Goal: Task Accomplishment & Management: Use online tool/utility

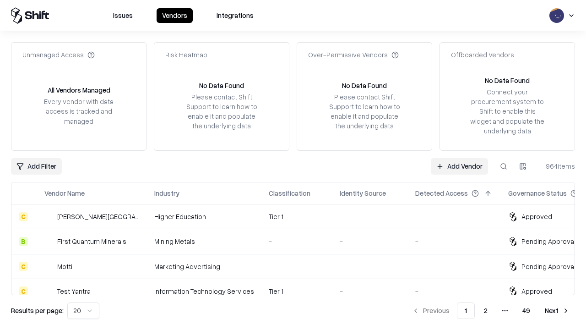
click at [459, 166] on link "Add Vendor" at bounding box center [459, 166] width 57 height 16
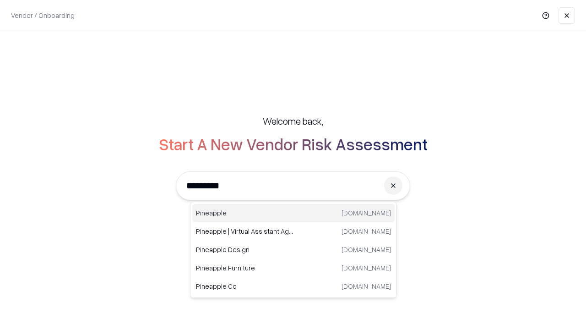
click at [294, 213] on div "Pineapple [DOMAIN_NAME]" at bounding box center [293, 213] width 202 height 18
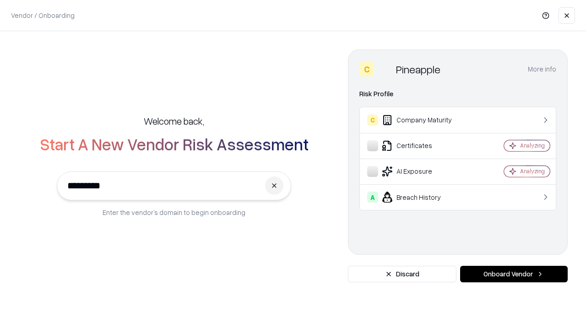
type input "*********"
click at [514, 274] on button "Onboard Vendor" at bounding box center [514, 274] width 108 height 16
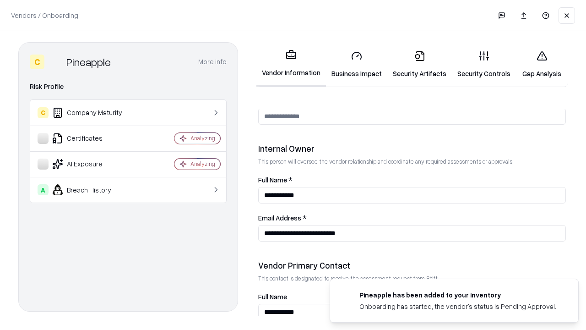
scroll to position [474, 0]
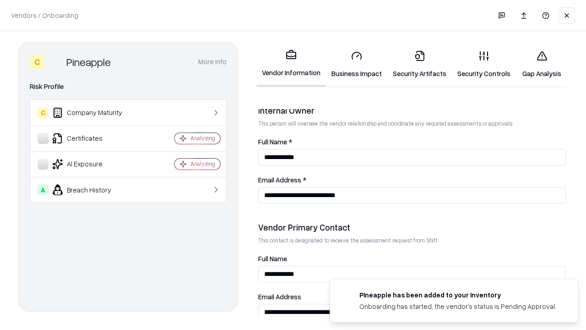
click at [357, 64] on link "Business Impact" at bounding box center [356, 64] width 61 height 43
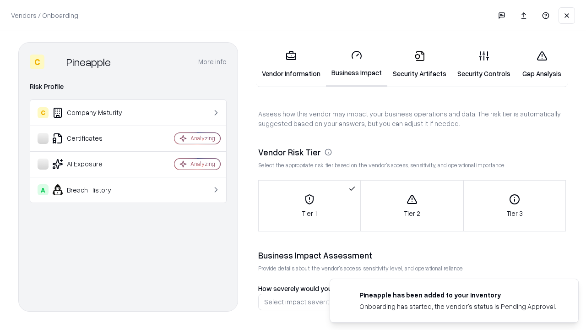
click at [420, 64] on link "Security Artifacts" at bounding box center [419, 64] width 65 height 43
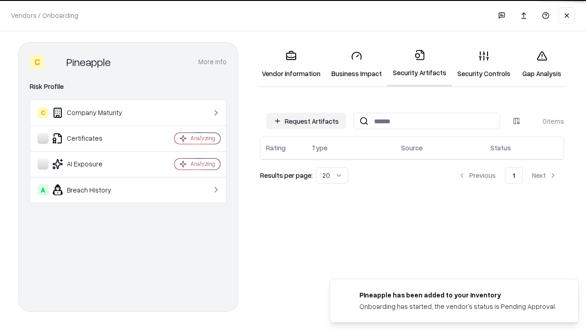
click at [306, 121] on button "Request Artifacts" at bounding box center [307, 121] width 80 height 16
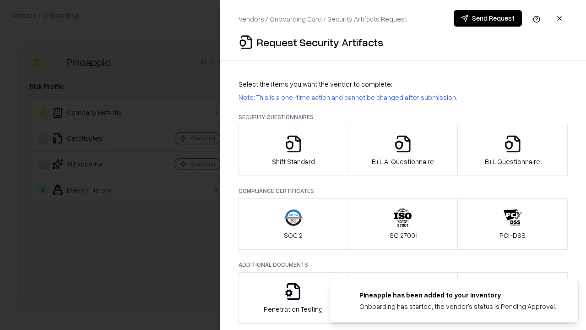
click at [293, 150] on icon "button" at bounding box center [293, 144] width 18 height 18
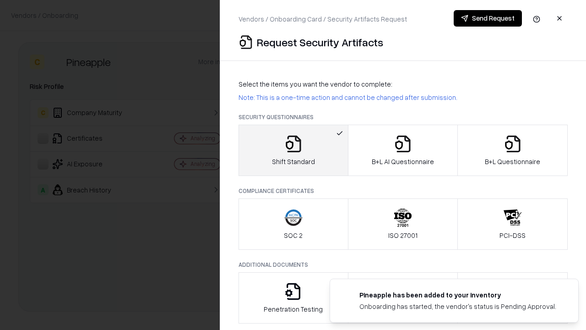
click at [488, 18] on button "Send Request" at bounding box center [488, 18] width 68 height 16
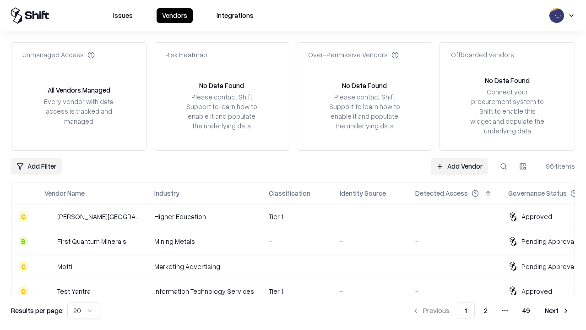
click at [459, 166] on link "Add Vendor" at bounding box center [459, 166] width 57 height 16
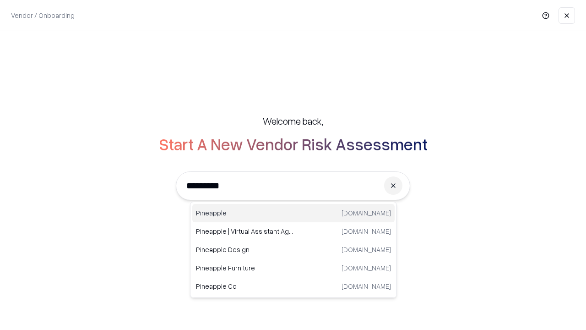
click at [294, 213] on div "Pineapple [DOMAIN_NAME]" at bounding box center [293, 213] width 202 height 18
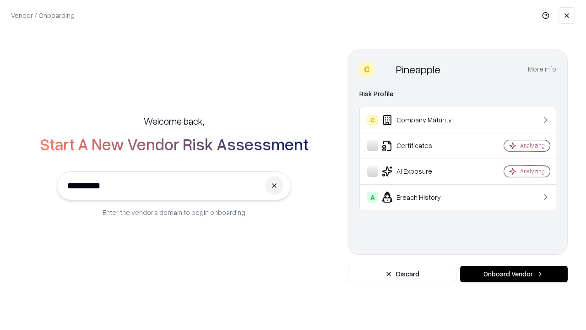
type input "*********"
click at [514, 274] on button "Onboard Vendor" at bounding box center [514, 274] width 108 height 16
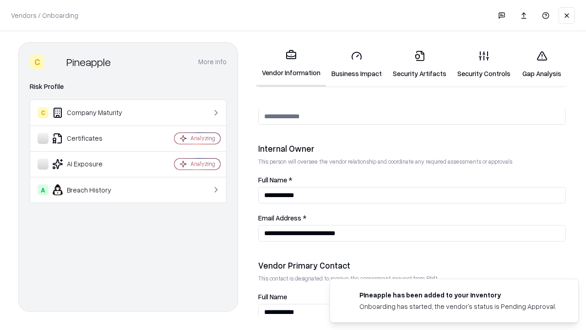
scroll to position [474, 0]
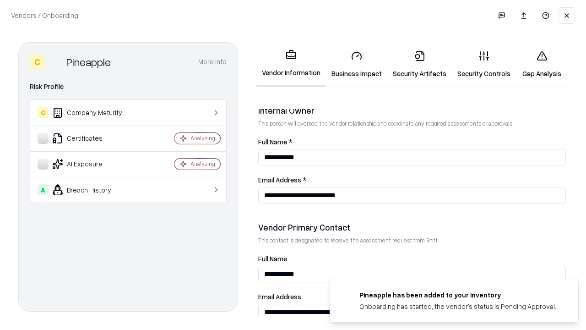
click at [542, 64] on link "Gap Analysis" at bounding box center [542, 64] width 52 height 43
